Goal: Task Accomplishment & Management: Use online tool/utility

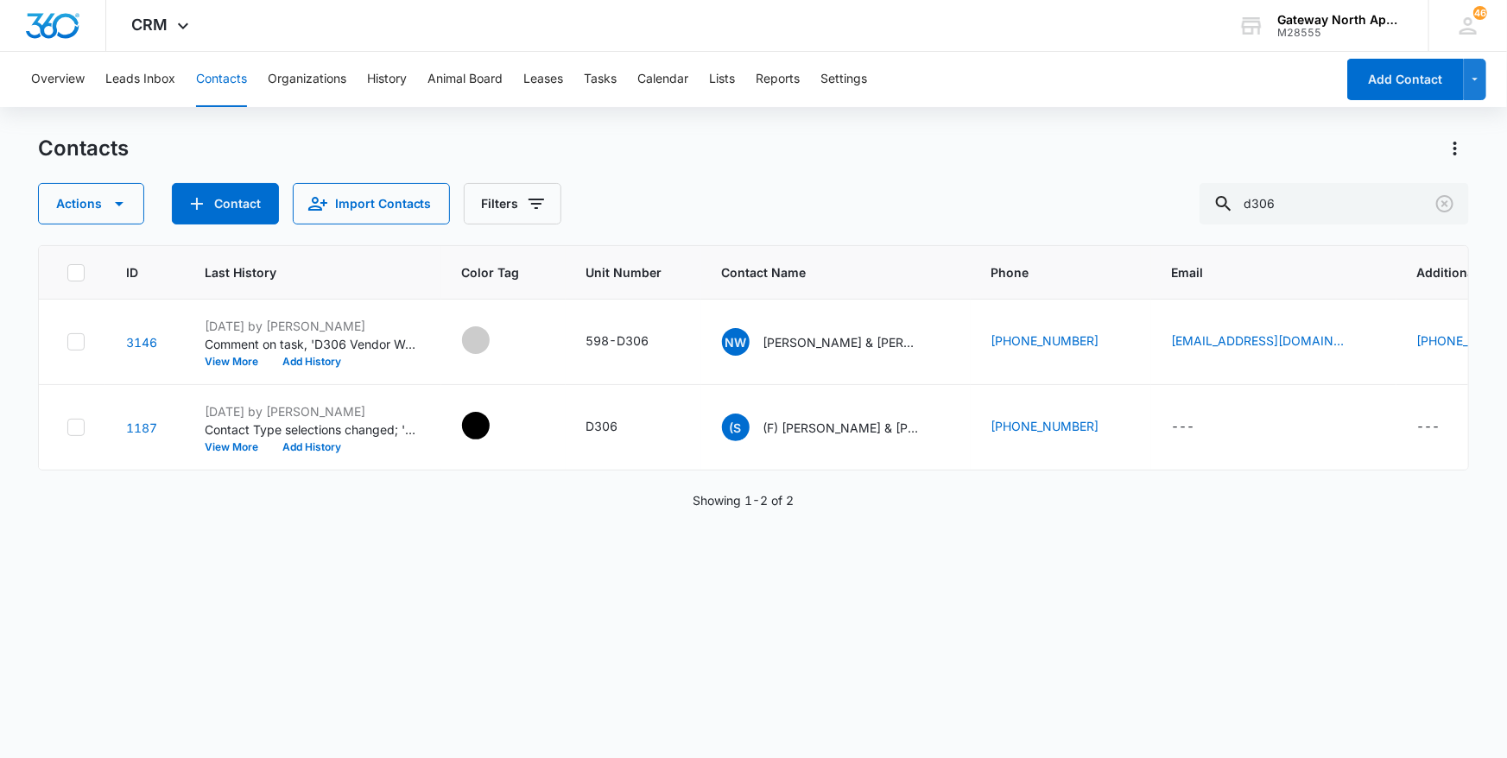
drag, startPoint x: 1300, startPoint y: 209, endPoint x: 1040, endPoint y: 217, distance: 260.1
click at [1052, 213] on div "Actions Contact Import Contacts Filters d306" at bounding box center [754, 203] width 1432 height 41
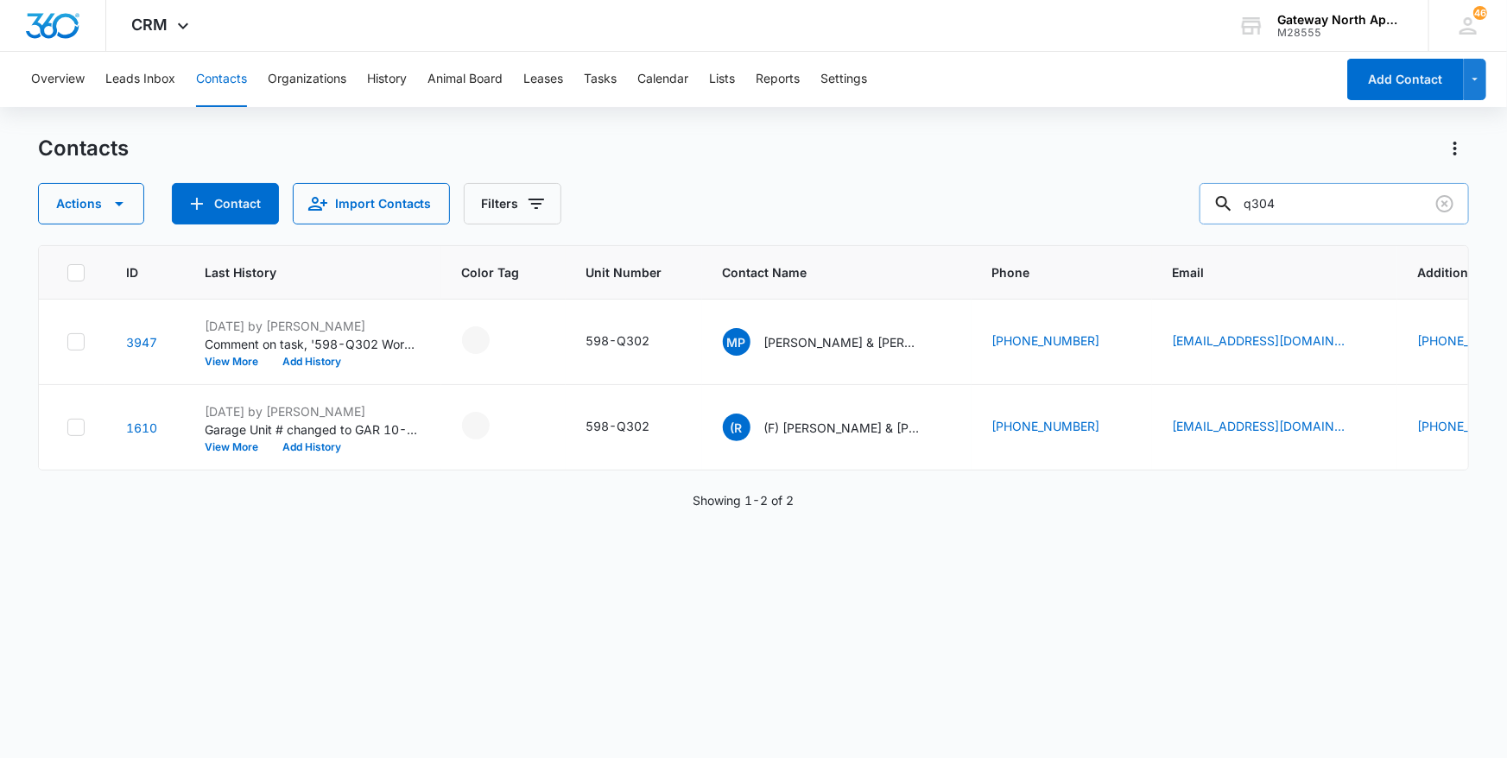
type input "q304"
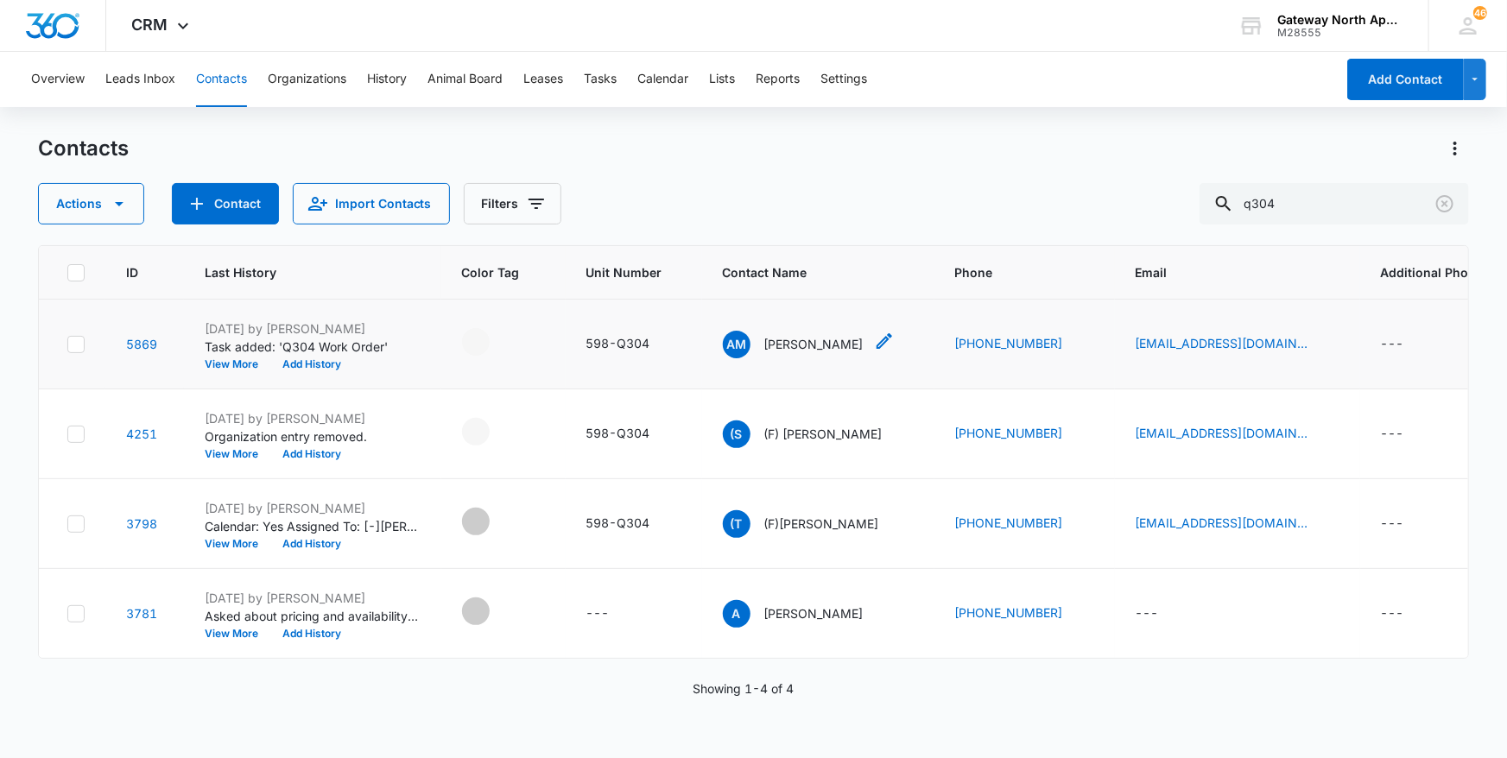
click at [795, 346] on p "[PERSON_NAME]" at bounding box center [813, 344] width 99 height 18
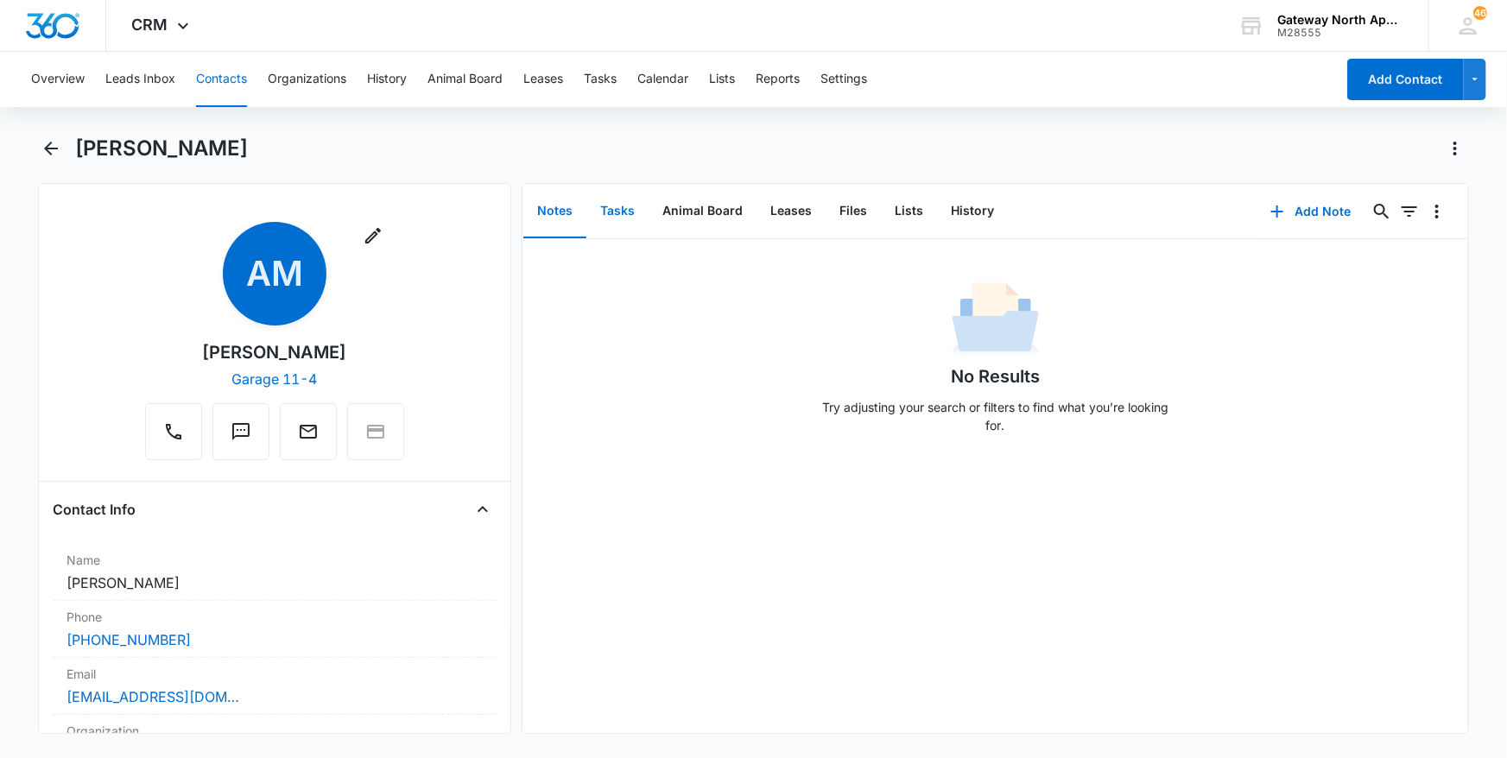
click at [631, 207] on button "Tasks" at bounding box center [618, 212] width 62 height 54
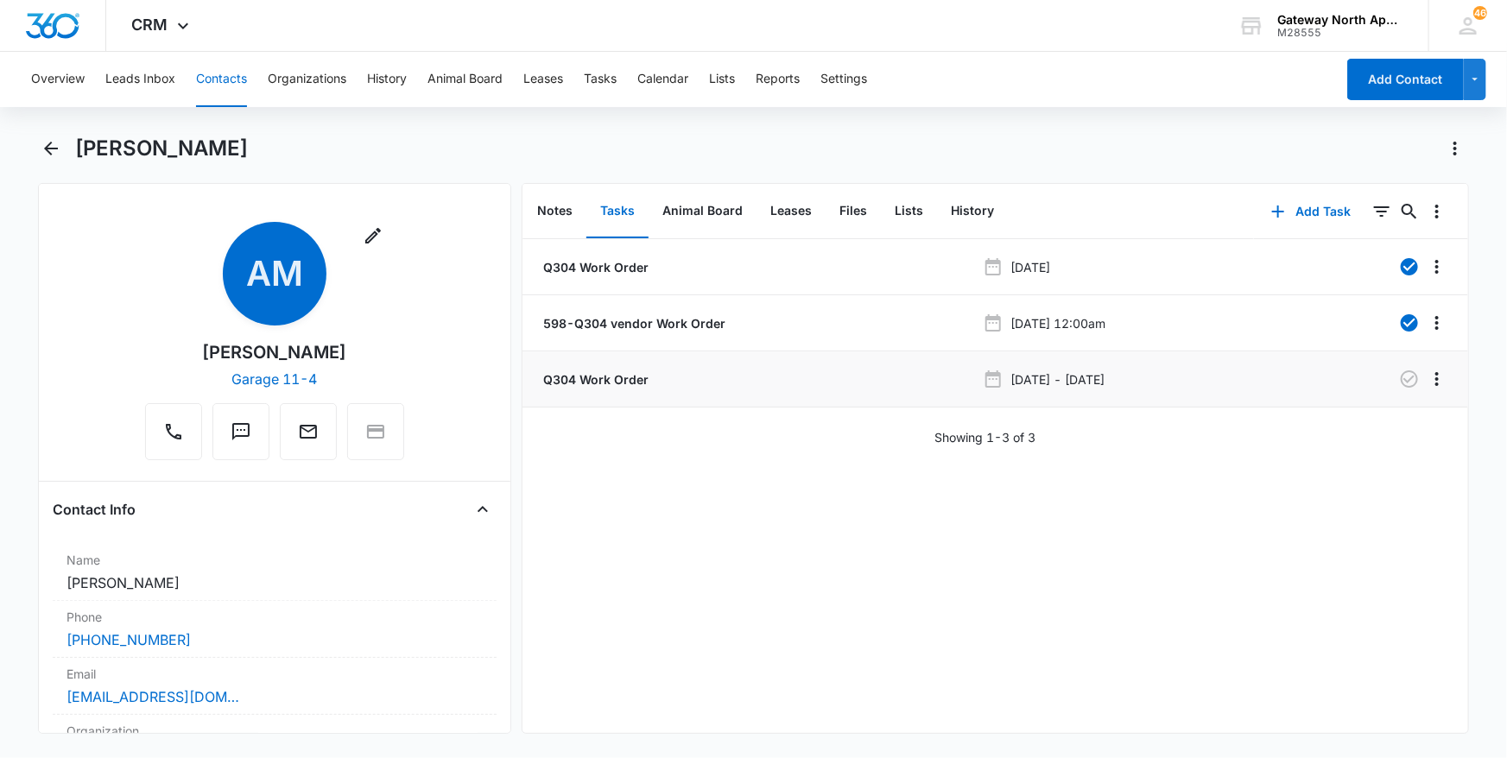
click at [587, 386] on p "Q304 Work Order" at bounding box center [594, 380] width 109 height 18
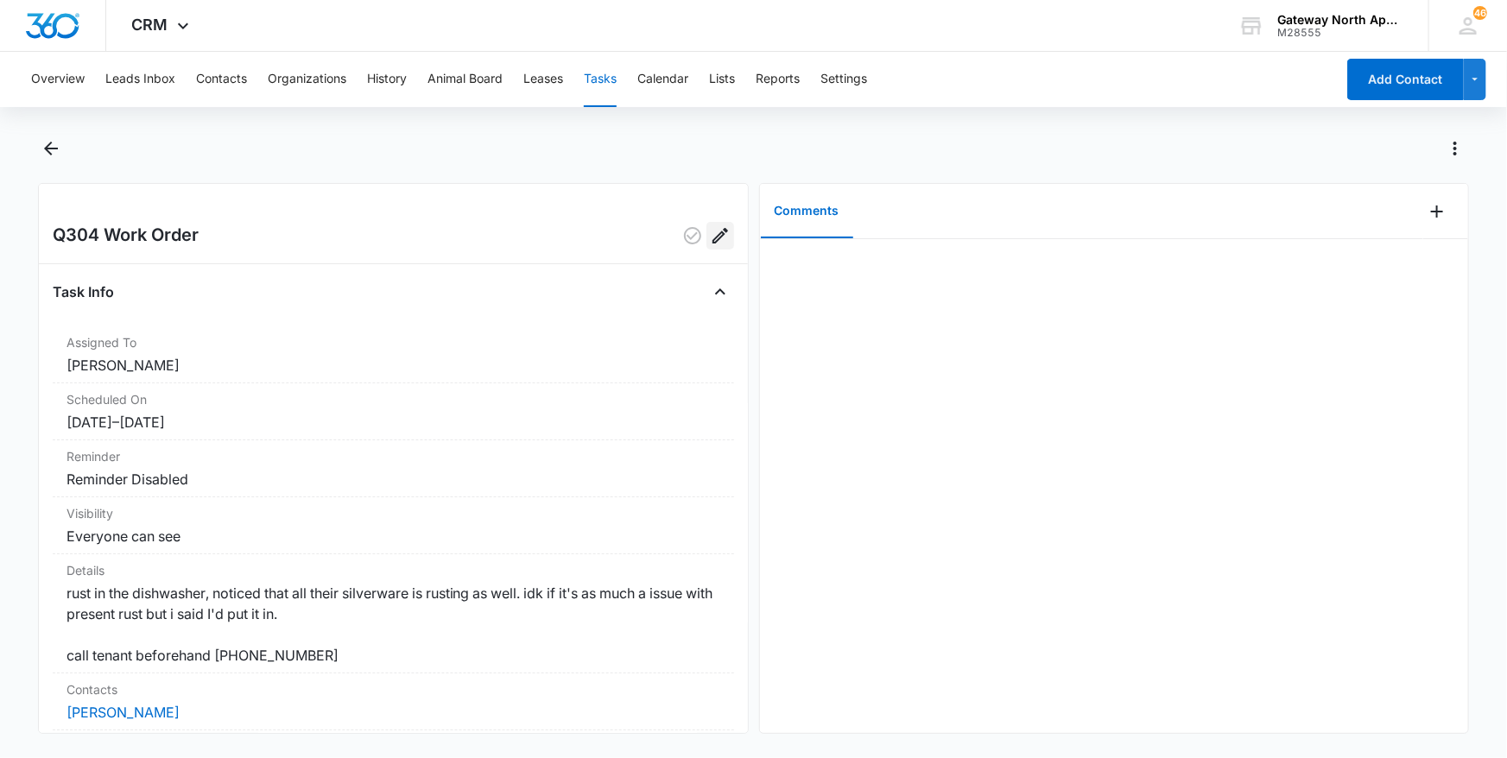
click at [713, 231] on icon "Edit" at bounding box center [720, 235] width 21 height 21
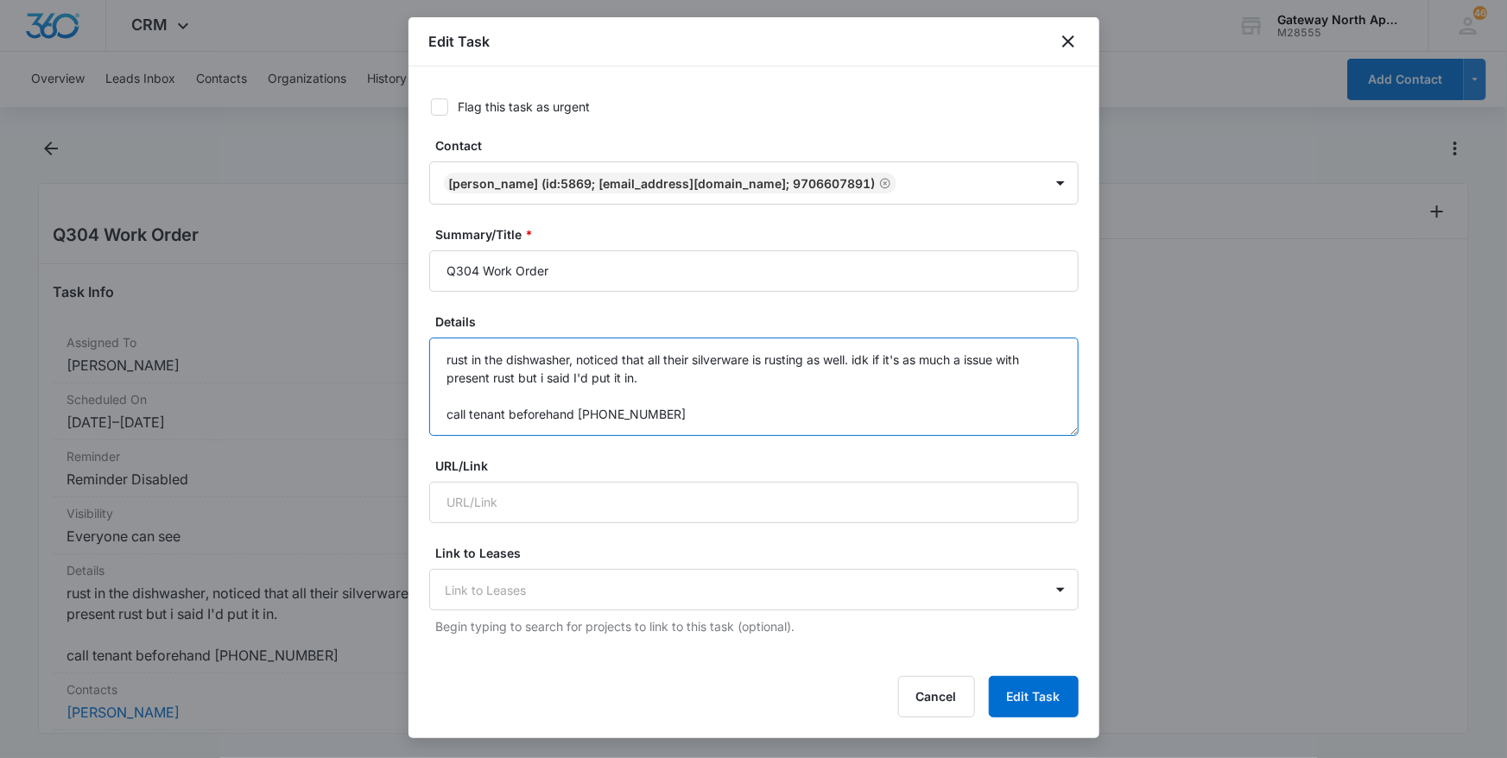
click at [724, 417] on textarea "rust in the dishwasher, noticed that all their silverware is rusting as well. i…" at bounding box center [754, 387] width 650 height 98
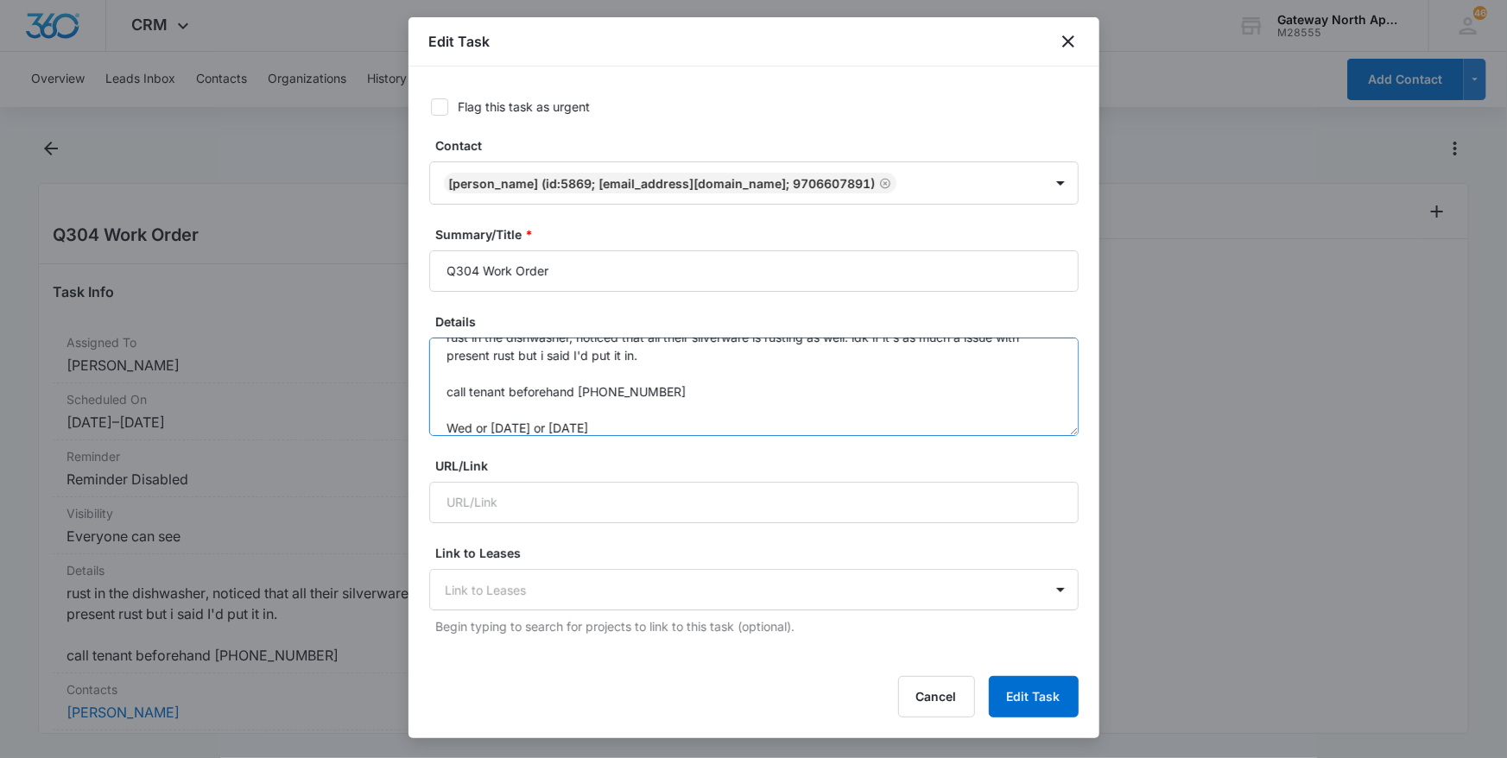
click at [477, 426] on textarea "rust in the dishwasher, noticed that all their silverware is rusting as well. i…" at bounding box center [754, 387] width 650 height 98
click at [537, 424] on textarea "rust in the dishwasher, noticed that all their silverware is rusting as well. i…" at bounding box center [754, 387] width 650 height 98
click at [609, 428] on textarea "rust in the dishwasher, noticed that all their silverware is rusting as well. i…" at bounding box center [754, 387] width 650 height 98
type textarea "rust in the dishwasher, noticed that all their silverware is rusting as well. i…"
click at [1056, 679] on button "Edit Task" at bounding box center [1034, 696] width 90 height 41
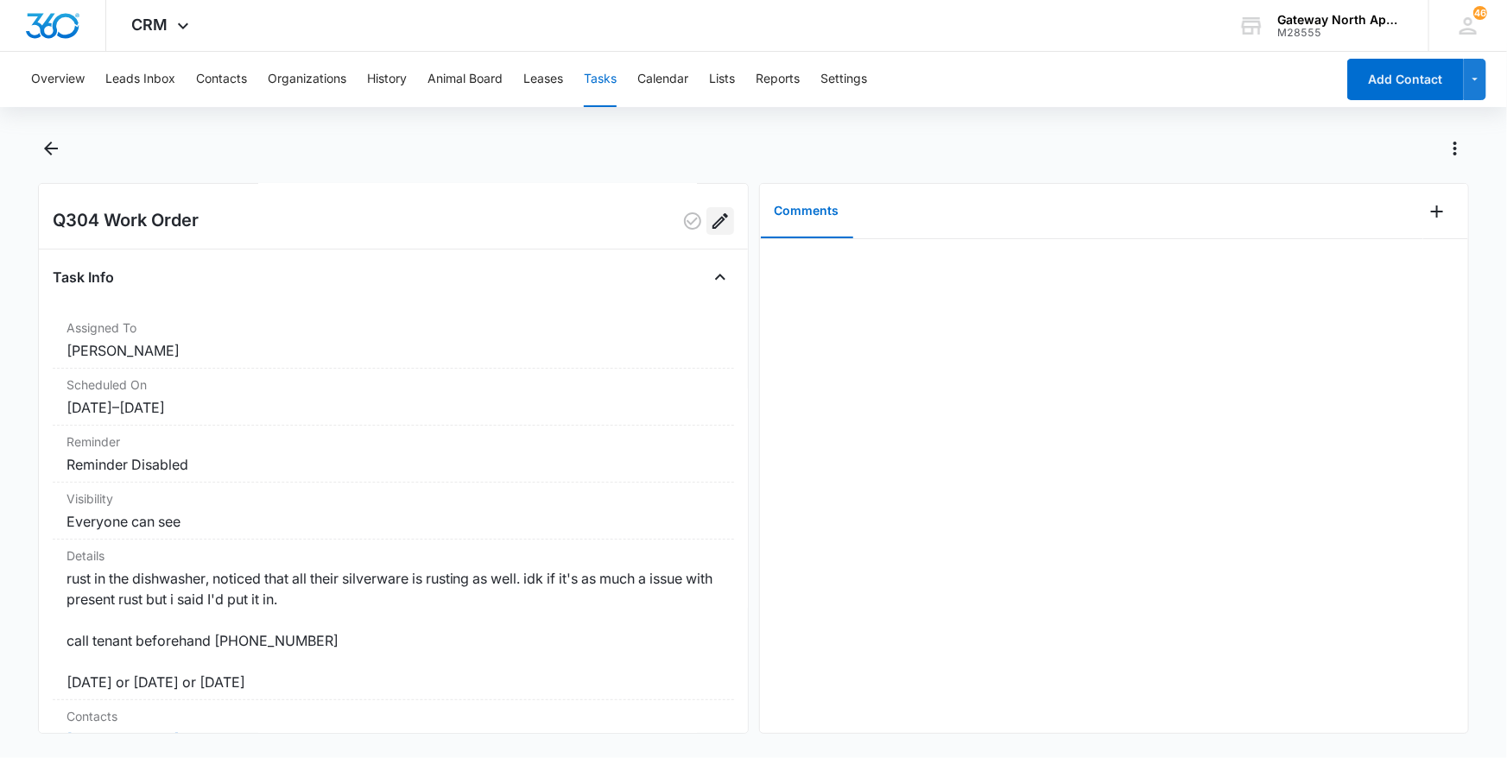
scroll to position [0, 0]
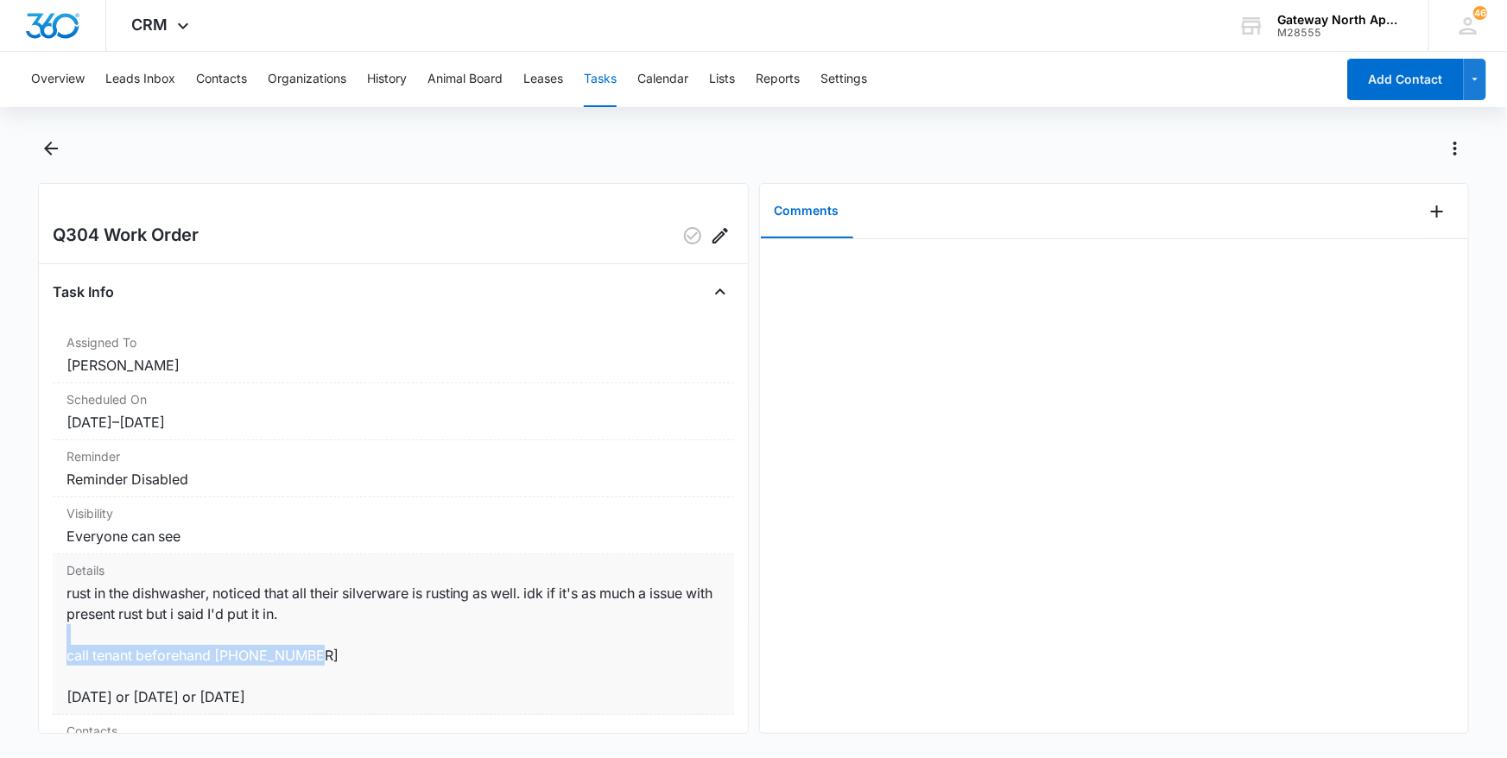
drag, startPoint x: 320, startPoint y: 650, endPoint x: 217, endPoint y: 644, distance: 103.0
click at [217, 644] on dd "rust in the dishwasher, noticed that all their silverware is rusting as well. i…" at bounding box center [394, 645] width 654 height 124
drag, startPoint x: 217, startPoint y: 644, endPoint x: 326, endPoint y: 653, distance: 109.2
click at [326, 653] on dd "rust in the dishwasher, noticed that all their silverware is rusting as well. i…" at bounding box center [394, 645] width 654 height 124
drag, startPoint x: 321, startPoint y: 653, endPoint x: 217, endPoint y: 656, distance: 104.6
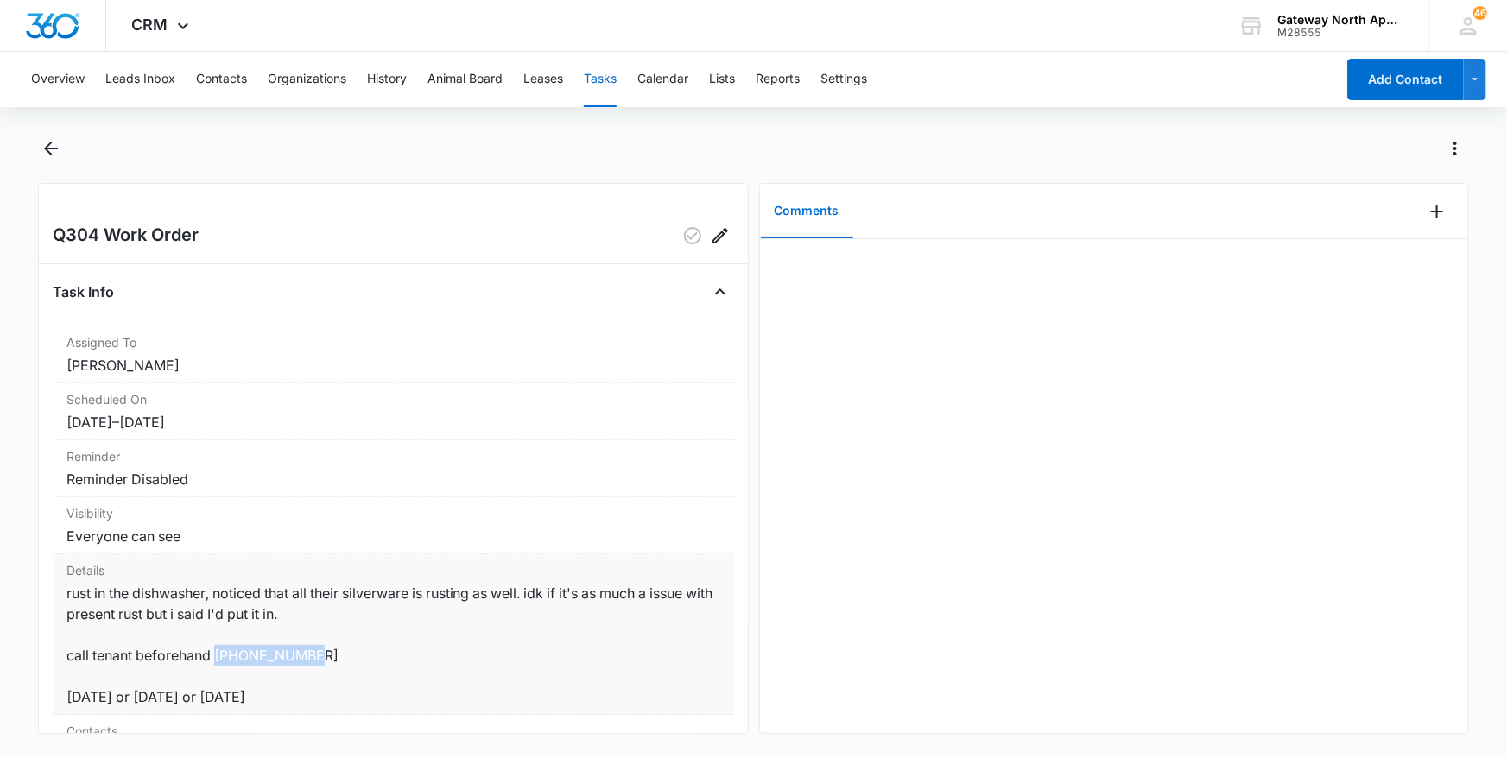
click at [217, 656] on dd "rust in the dishwasher, noticed that all their silverware is rusting as well. i…" at bounding box center [394, 645] width 654 height 124
copy dd "[PHONE_NUMBER]"
